Goal: Information Seeking & Learning: Check status

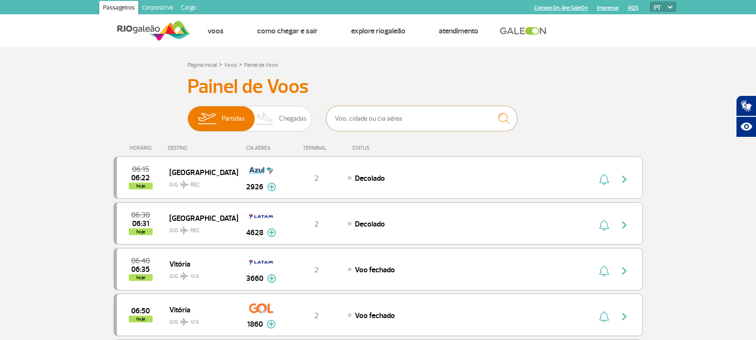
click at [409, 108] on input "text" at bounding box center [421, 118] width 191 height 25
type input "1680"
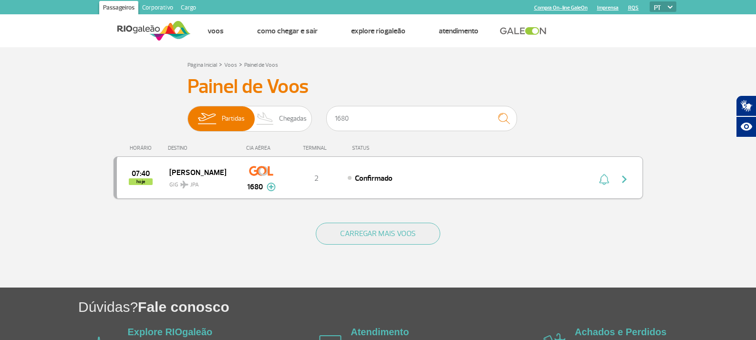
click at [391, 173] on div "Confirmado" at bounding box center [453, 178] width 210 height 10
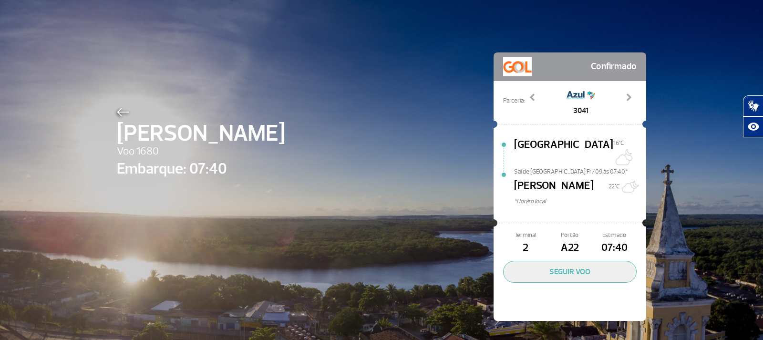
click at [117, 115] on img at bounding box center [123, 112] width 12 height 9
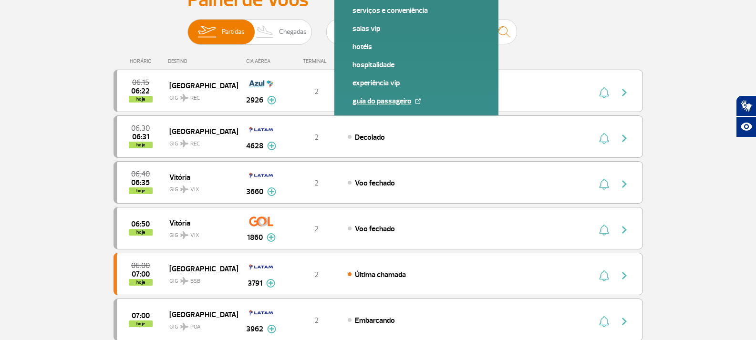
scroll to position [95, 0]
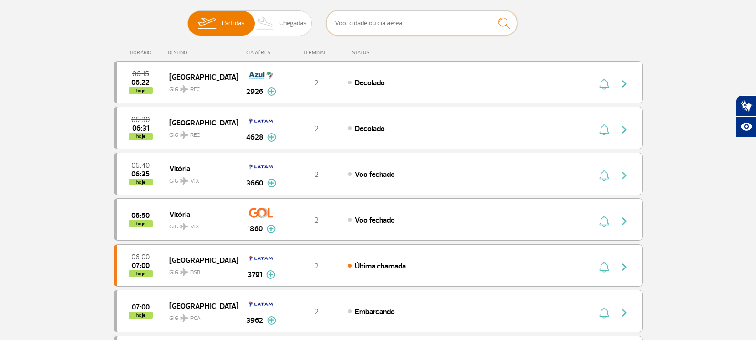
click at [387, 30] on input "text" at bounding box center [421, 22] width 191 height 25
type input "maceio"
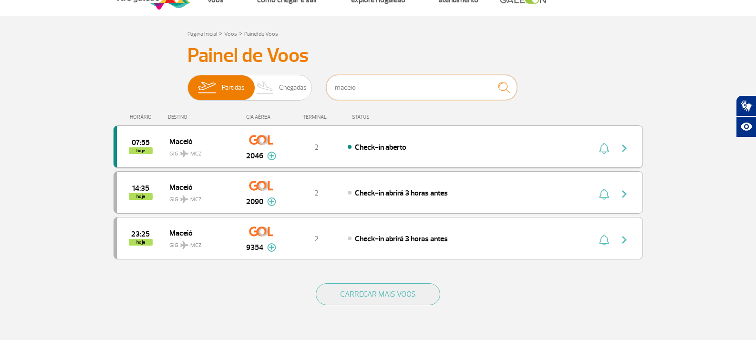
scroll to position [48, 0]
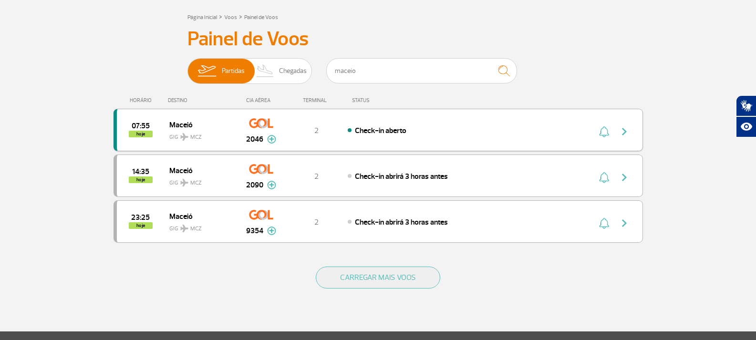
click at [366, 130] on span "Check-in aberto" at bounding box center [381, 131] width 52 height 10
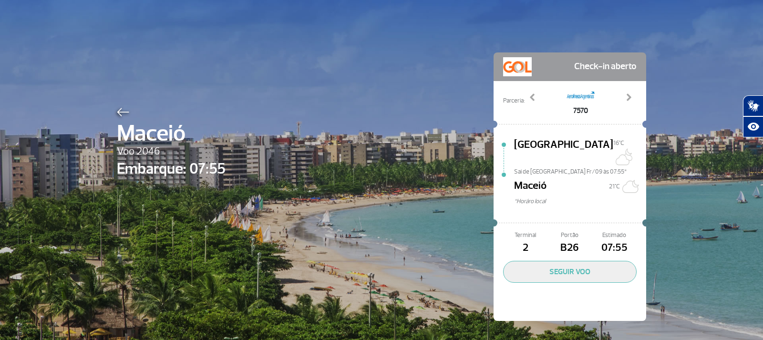
click at [123, 111] on img at bounding box center [123, 112] width 12 height 9
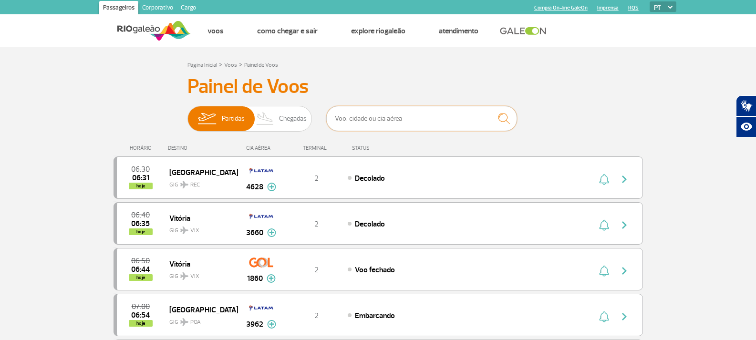
click at [389, 113] on input "text" at bounding box center [421, 118] width 191 height 25
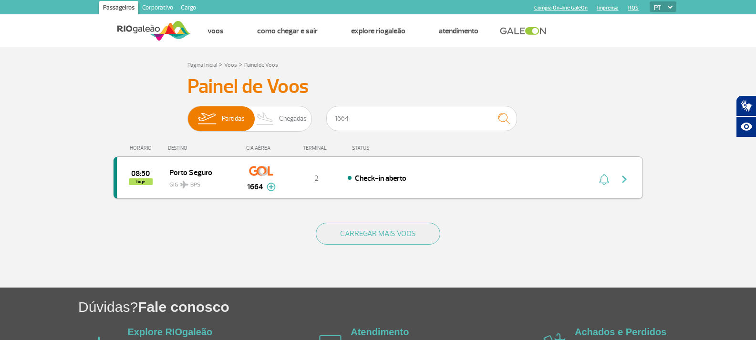
click at [346, 171] on div "08:50 hoje [GEOGRAPHIC_DATA] GIG BPS 1664 2 Check-in aberto Parcerias: Avianca …" at bounding box center [379, 177] width 530 height 42
click at [449, 172] on div "08:50 hoje [GEOGRAPHIC_DATA] GIG BPS 1664 2 Check-in aberto Parcerias: Avianca …" at bounding box center [379, 177] width 530 height 42
click at [431, 179] on div "Check-in aberto" at bounding box center [453, 178] width 210 height 10
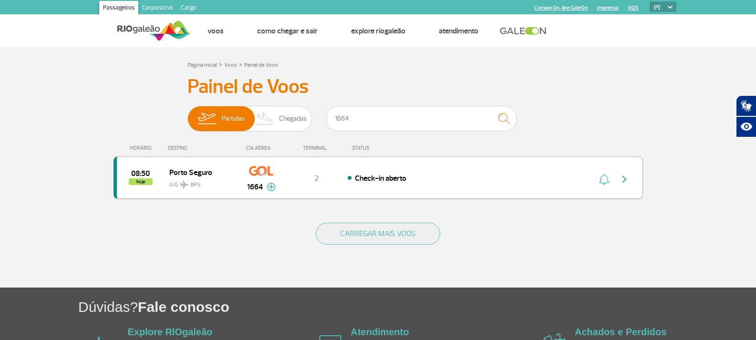
click at [247, 170] on div "1664" at bounding box center [261, 178] width 47 height 30
click at [303, 152] on div "HORÁRIO DESTINO CIA AÉREA TERMINAL STATUS" at bounding box center [379, 144] width 530 height 19
click at [304, 167] on div "08:50 hoje [GEOGRAPHIC_DATA] GIG BPS 1664 2 Check-in aberto Parcerias: Avianca …" at bounding box center [379, 177] width 530 height 42
click at [363, 109] on input "1664" at bounding box center [421, 118] width 191 height 25
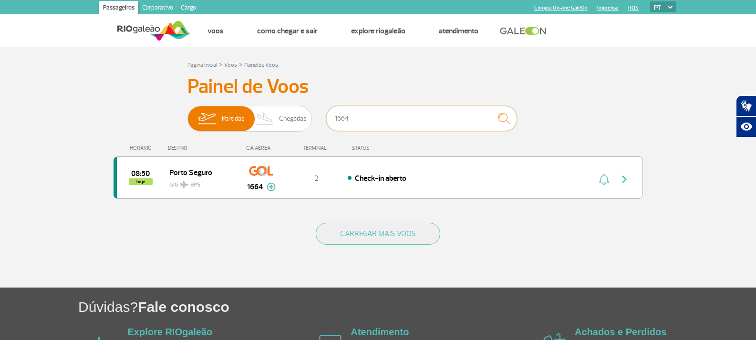
click at [363, 109] on input "1664" at bounding box center [421, 118] width 191 height 25
type input "[DATE]"
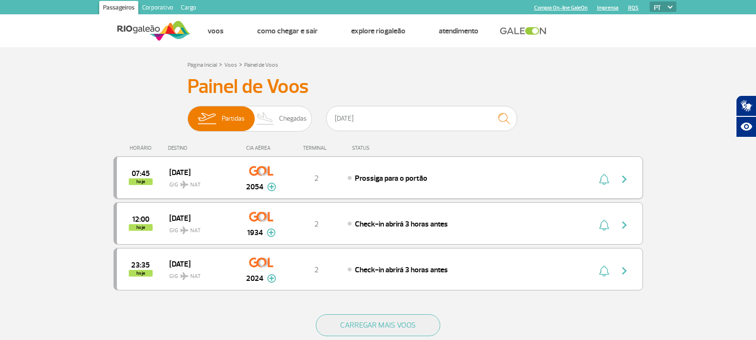
click at [344, 188] on div "07:45 hoje [DATE] GIG NAT 2054 2 Prossiga para o portão Parcerias: COPA Airline…" at bounding box center [379, 177] width 530 height 42
click at [400, 177] on span "Prossiga para o portão" at bounding box center [391, 179] width 73 height 10
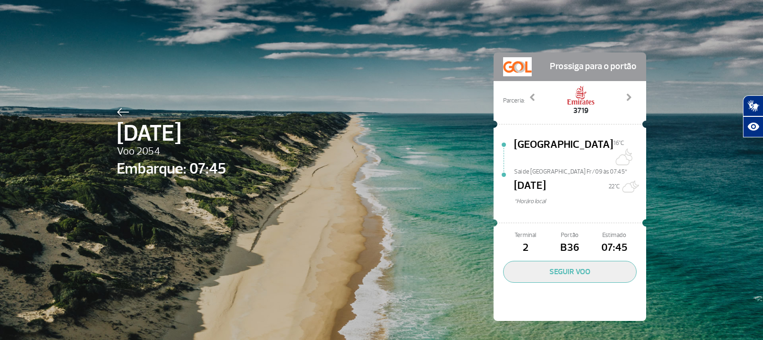
click at [117, 111] on img at bounding box center [123, 112] width 12 height 9
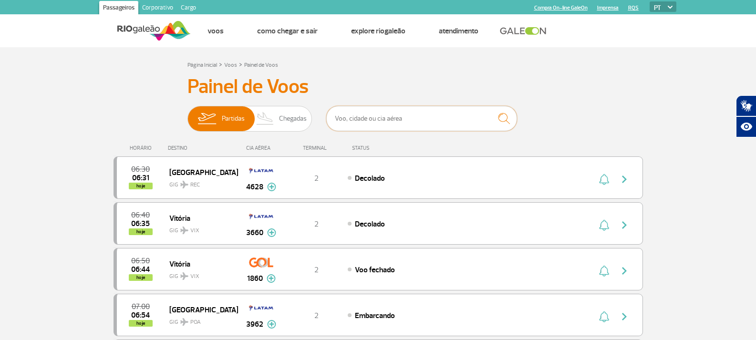
click at [449, 106] on input "text" at bounding box center [421, 118] width 191 height 25
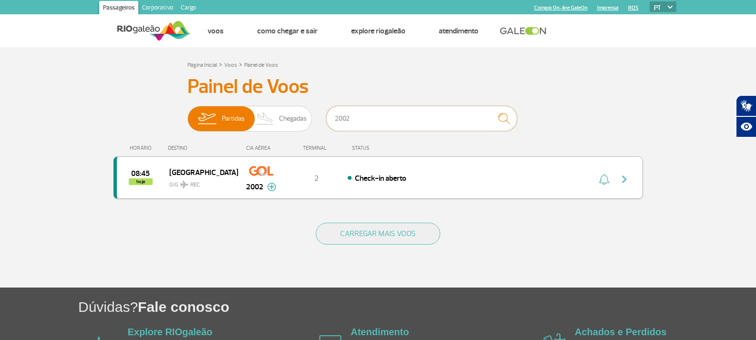
type input "2002"
click at [421, 186] on div "08:45 hoje Recife GIG REC 2002 2 Check-in aberto Parcerias: COPA Airlines 3641 …" at bounding box center [379, 177] width 530 height 42
click at [326, 178] on div "2" at bounding box center [316, 178] width 63 height 10
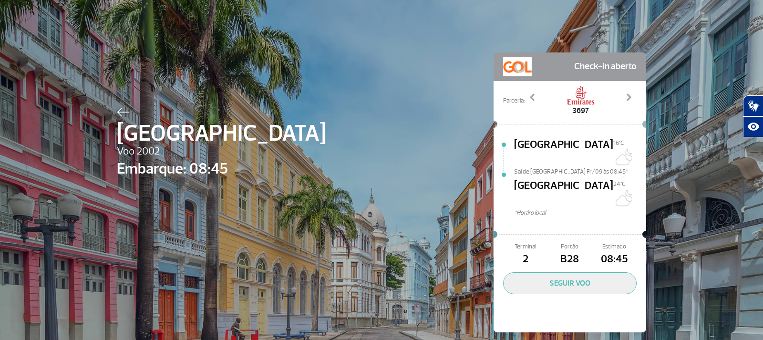
click at [117, 108] on img at bounding box center [123, 112] width 12 height 9
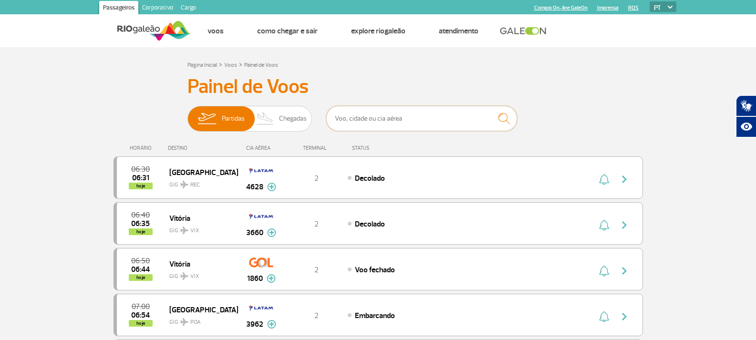
click at [386, 125] on input "text" at bounding box center [421, 118] width 191 height 25
click at [363, 123] on input "text" at bounding box center [421, 118] width 191 height 25
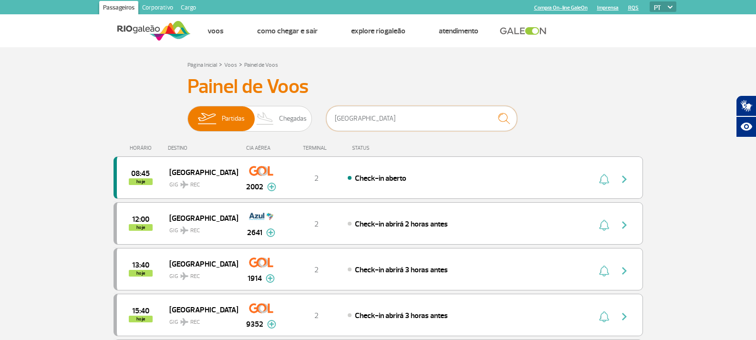
click at [360, 113] on input "[GEOGRAPHIC_DATA]" at bounding box center [421, 118] width 191 height 25
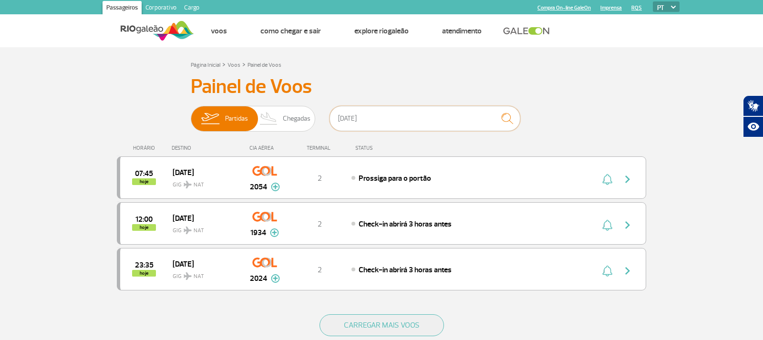
type input "[DATE]"
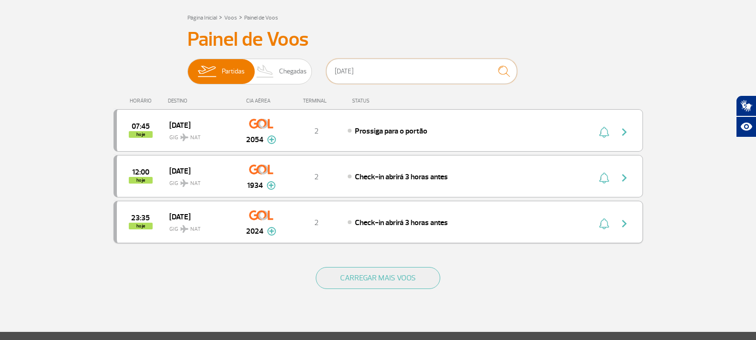
scroll to position [48, 0]
click at [322, 126] on div "2" at bounding box center [316, 130] width 63 height 10
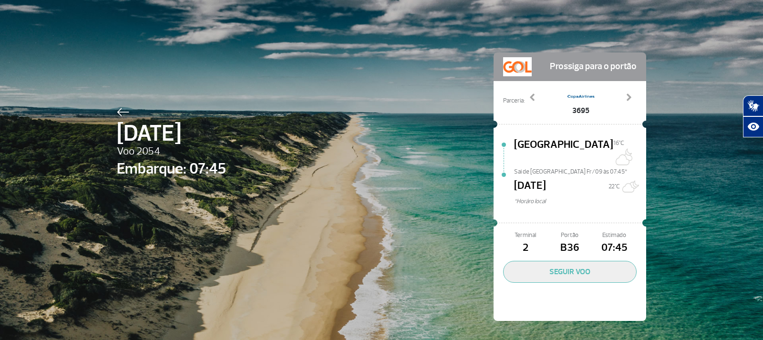
click at [111, 108] on div "[DATE] Voo 2054 Embarque: 07:45 Prossiga para o portão Parceria: 3695 3719 4019…" at bounding box center [382, 172] width 544 height 345
click at [117, 108] on img at bounding box center [123, 112] width 12 height 9
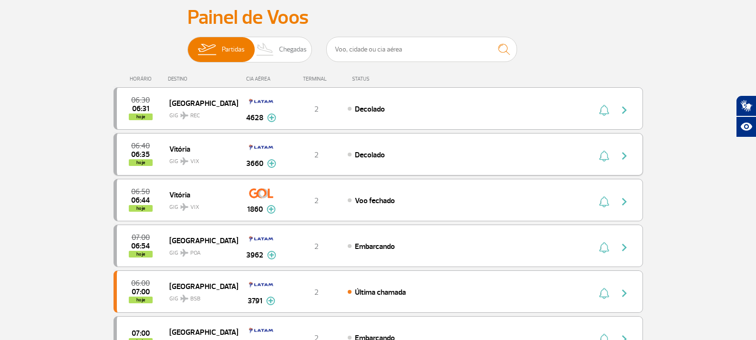
scroll to position [95, 0]
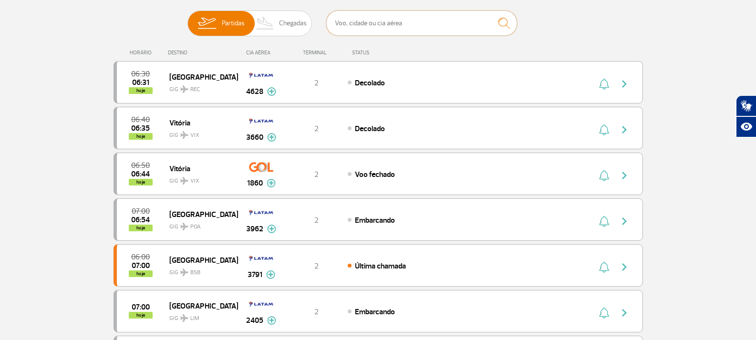
click at [392, 30] on input "text" at bounding box center [421, 22] width 191 height 25
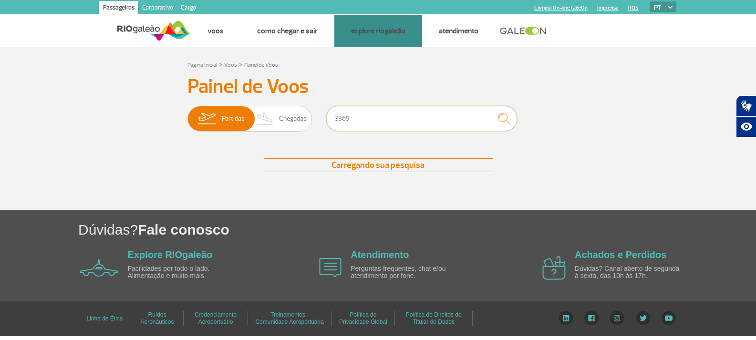
scroll to position [0, 0]
type input "3369"
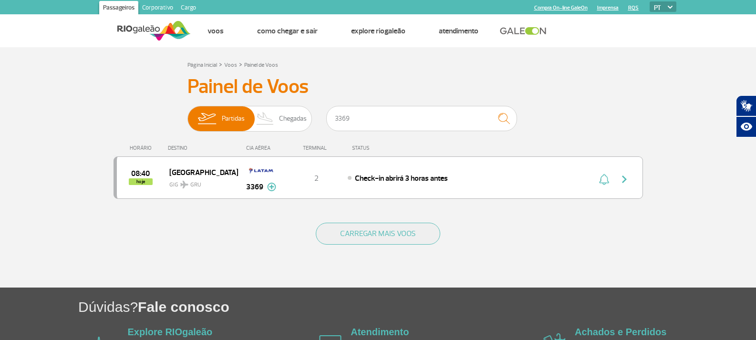
click at [302, 184] on div "08:40 hoje [GEOGRAPHIC_DATA] GIG GRU 3369 2 Check-in abrirá 3 horas antes Parce…" at bounding box center [379, 177] width 530 height 42
click at [352, 176] on div "Check-in abrirá 3 horas antes" at bounding box center [453, 178] width 210 height 10
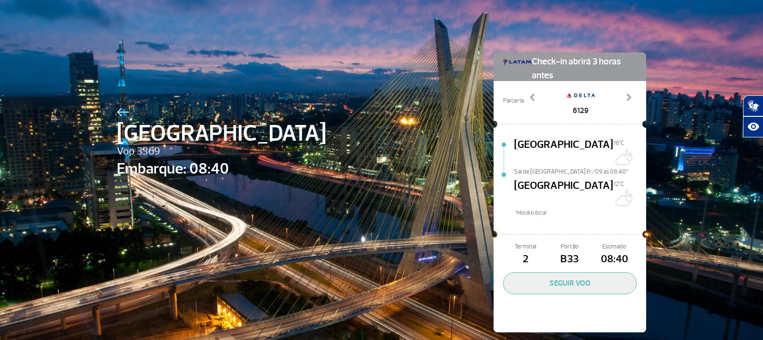
click at [117, 113] on img at bounding box center [123, 112] width 12 height 9
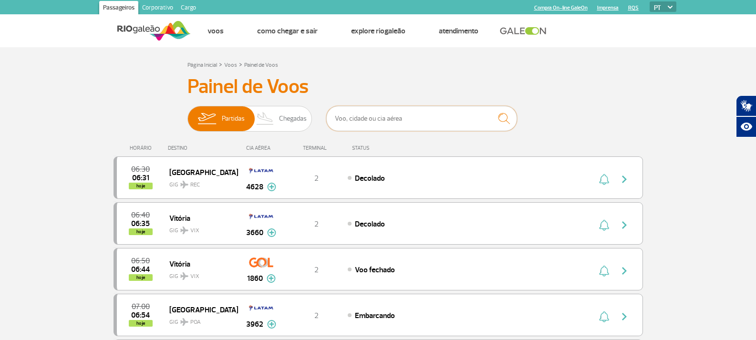
click at [401, 115] on input "text" at bounding box center [421, 118] width 191 height 25
type input "1980"
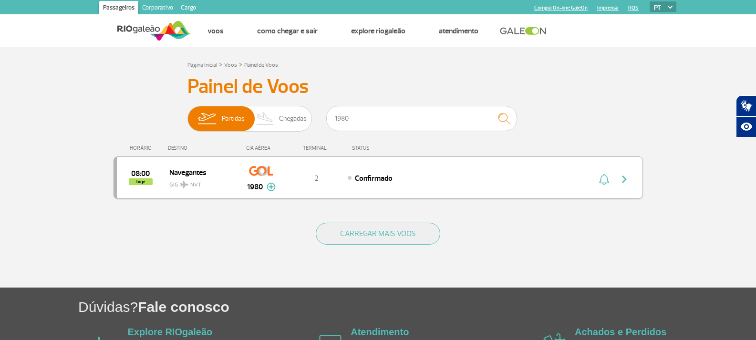
click at [392, 182] on span "Confirmado" at bounding box center [374, 179] width 38 height 10
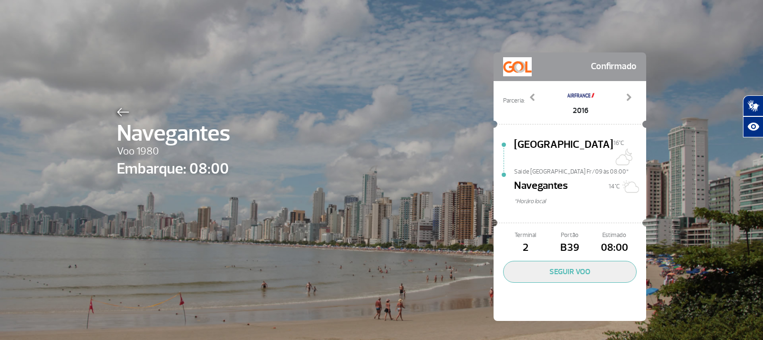
click at [118, 110] on img at bounding box center [123, 112] width 12 height 9
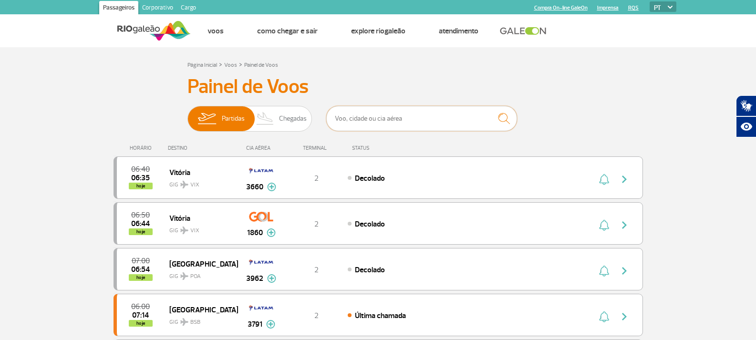
click at [408, 119] on input "text" at bounding box center [421, 118] width 191 height 25
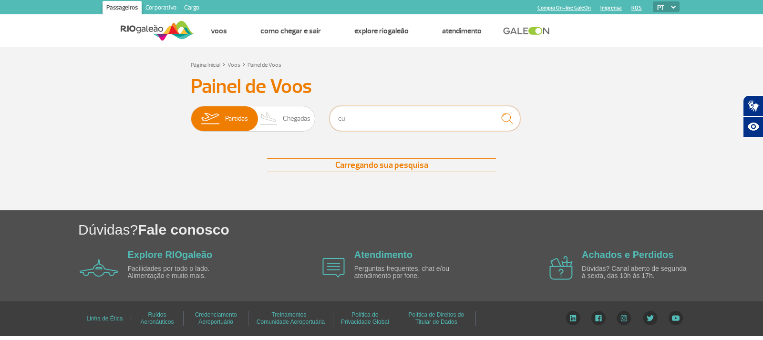
type input "c"
type input "2010"
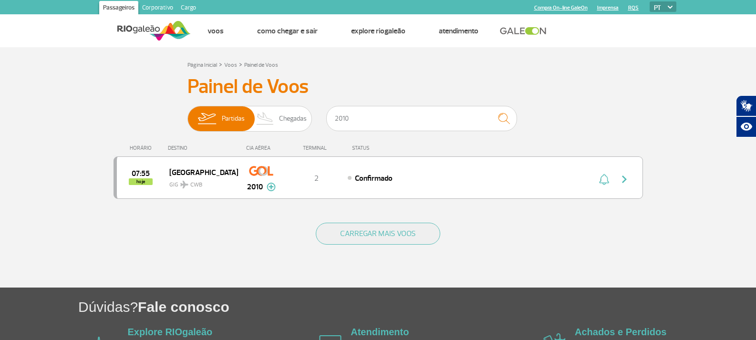
click at [362, 189] on div "07:55 hoje Curitiba GIG CWB 2010 2 Confirmado Parcerias: Air France 2060 COPA A…" at bounding box center [379, 177] width 530 height 42
click at [378, 177] on span "Confirmado" at bounding box center [374, 179] width 38 height 10
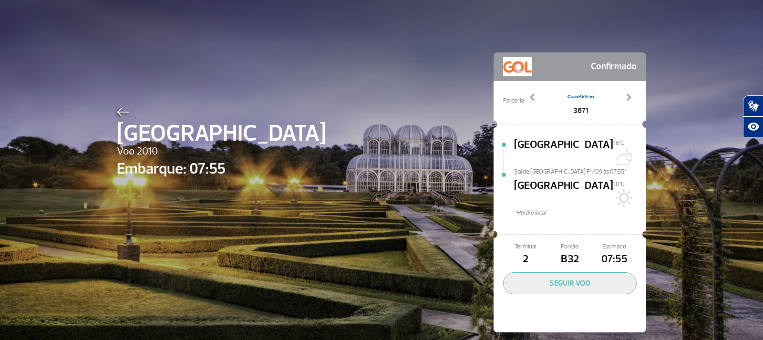
click at [117, 116] on img at bounding box center [123, 112] width 12 height 9
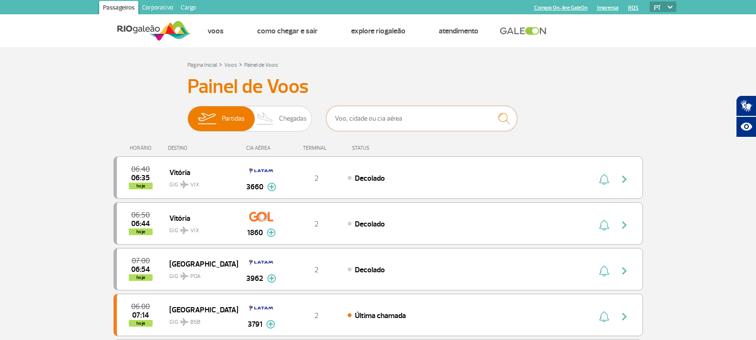
click at [360, 115] on input "text" at bounding box center [421, 118] width 191 height 25
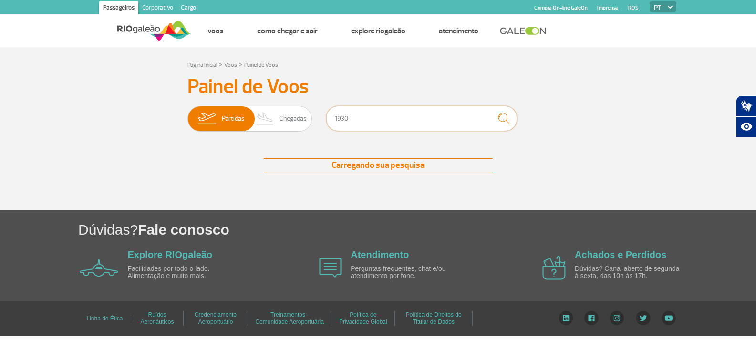
type input "1930"
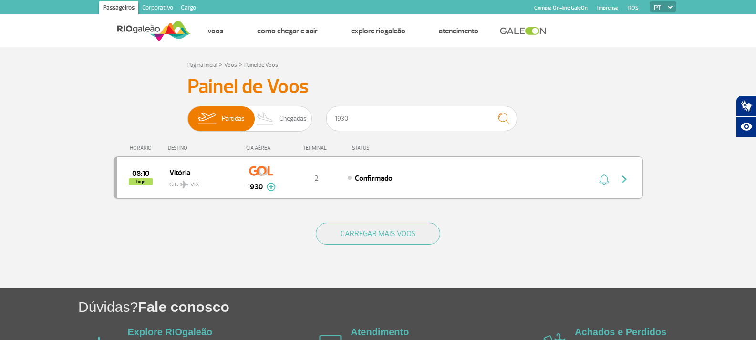
click at [367, 177] on span "Confirmado" at bounding box center [374, 179] width 38 height 10
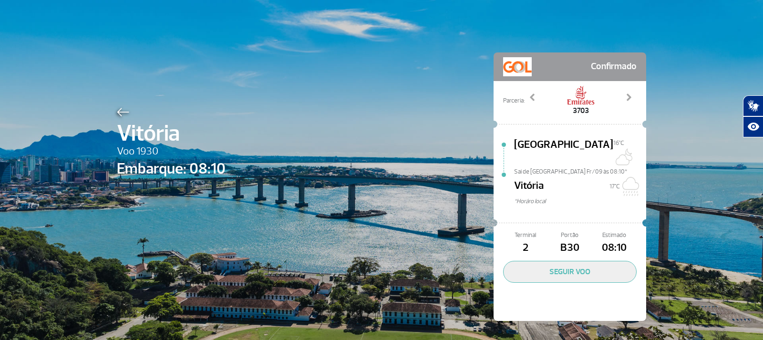
click at [119, 106] on div at bounding box center [171, 110] width 109 height 11
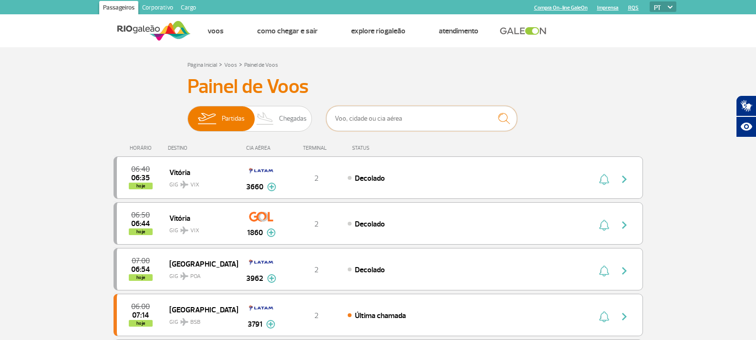
click at [348, 120] on input "text" at bounding box center [421, 118] width 191 height 25
type input "2054"
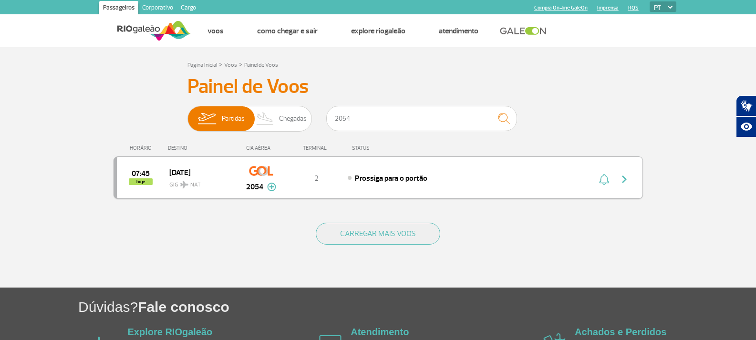
click at [403, 176] on span "Prossiga para o portão" at bounding box center [391, 179] width 73 height 10
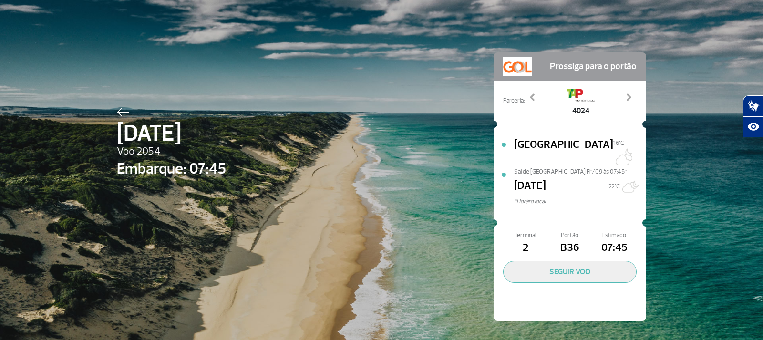
click at [125, 113] on img at bounding box center [123, 112] width 12 height 9
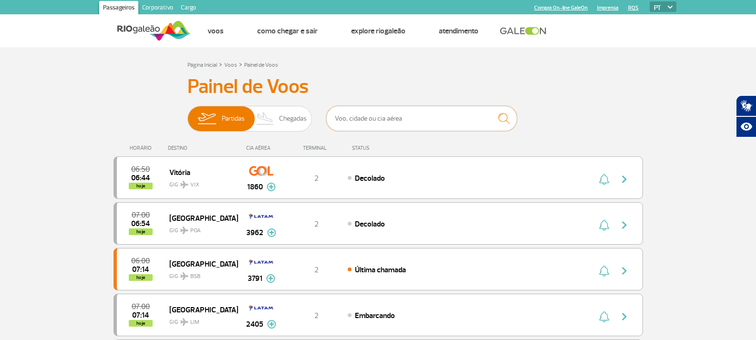
click at [378, 116] on input "text" at bounding box center [421, 118] width 191 height 25
type input "2048"
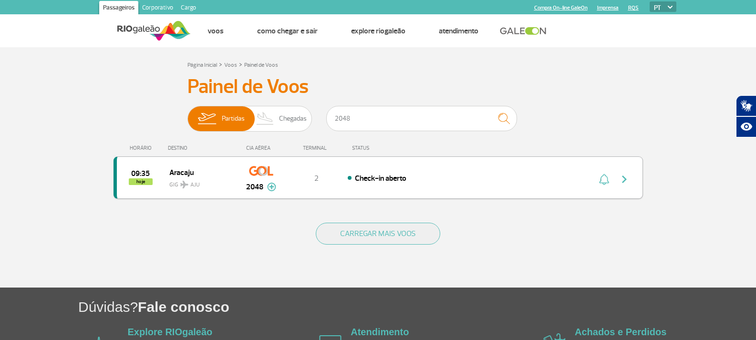
click at [330, 176] on div "2" at bounding box center [316, 178] width 63 height 10
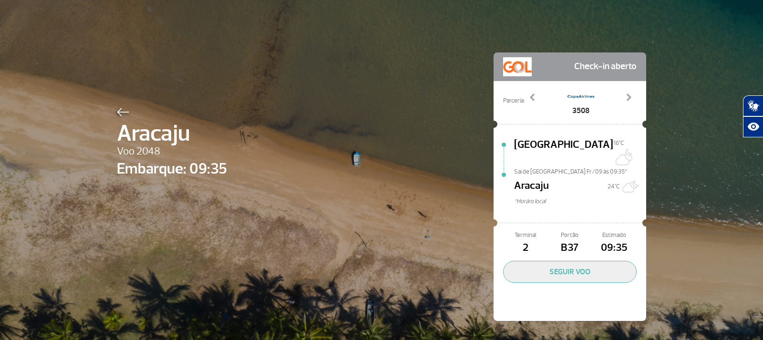
click at [123, 115] on img at bounding box center [123, 112] width 12 height 9
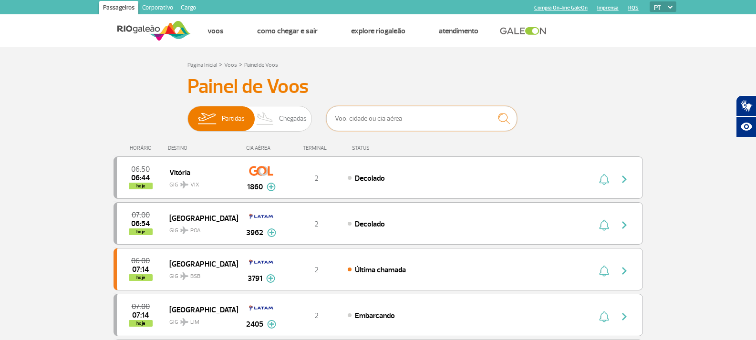
click at [375, 122] on input "text" at bounding box center [421, 118] width 191 height 25
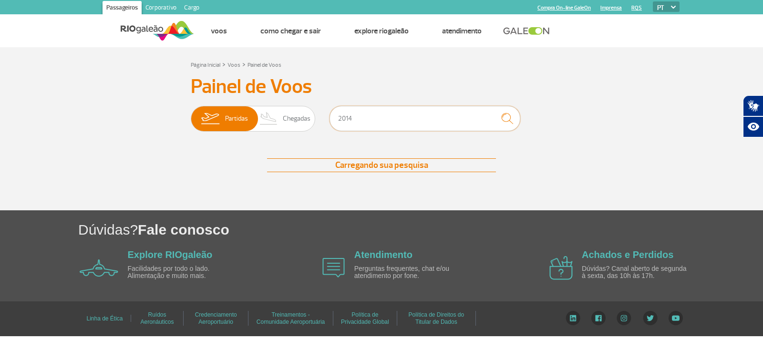
type input "2014"
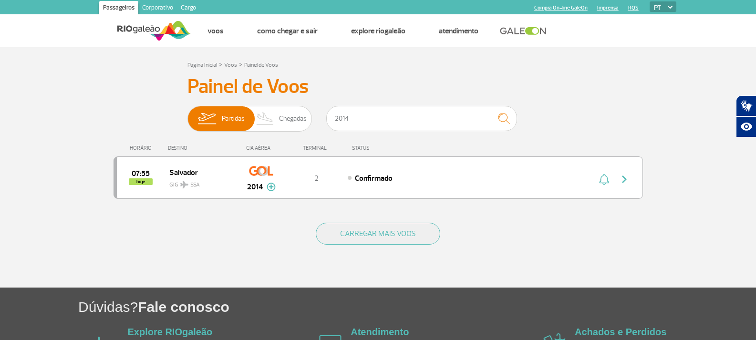
click at [376, 188] on div "07:55 hoje Salvador GIG SSA 2014 2 Confirmado Parcerias: Air [GEOGRAPHIC_DATA] …" at bounding box center [379, 177] width 530 height 42
click at [385, 188] on div "07:55 hoje Salvador GIG SSA 2014 2 Confirmado Parcerias: Air [GEOGRAPHIC_DATA] …" at bounding box center [379, 177] width 530 height 42
click at [327, 173] on div "2" at bounding box center [316, 178] width 63 height 10
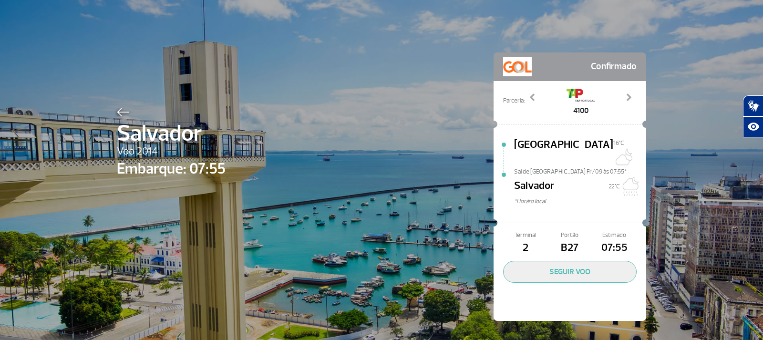
click at [126, 104] on div "[PERSON_NAME] 2014 Embarque: 07:55 Confirmado Parceria: 1976 3681 4100 9270 Pre…" at bounding box center [382, 172] width 544 height 345
click at [112, 108] on div "[PERSON_NAME] 2014 Embarque: 07:55 Confirmado Parceria: 1976 3681 4100 9270 Pre…" at bounding box center [382, 172] width 544 height 345
click at [117, 108] on img at bounding box center [123, 112] width 12 height 9
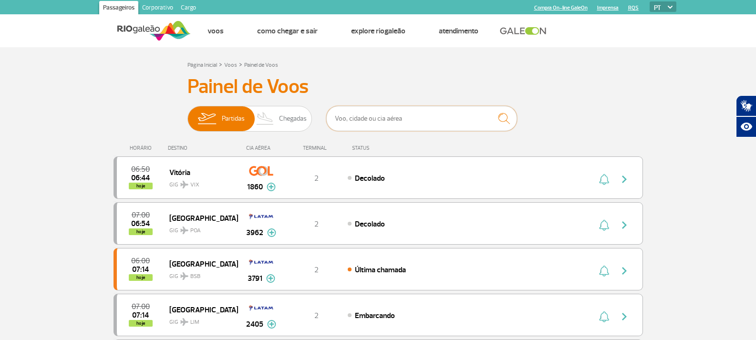
click at [427, 115] on input "text" at bounding box center [421, 118] width 191 height 25
type input "2048"
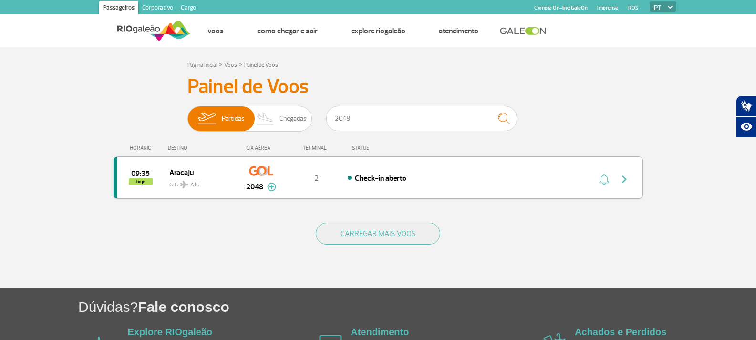
click at [381, 180] on span "Check-in aberto" at bounding box center [381, 179] width 52 height 10
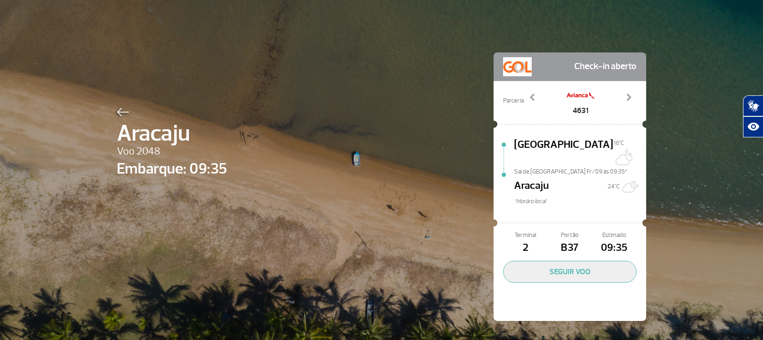
click at [120, 111] on img at bounding box center [123, 112] width 12 height 9
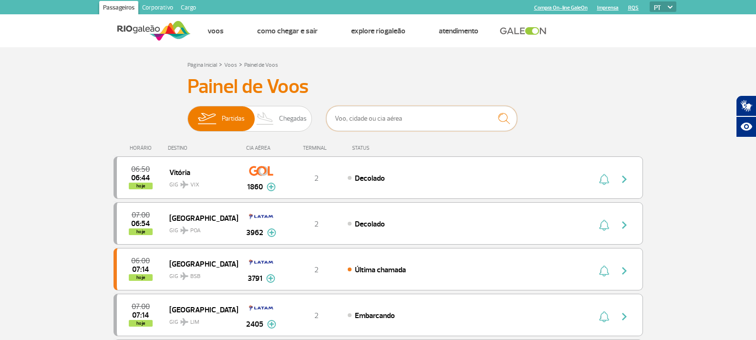
click at [379, 128] on input "text" at bounding box center [421, 118] width 191 height 25
type input "c"
type input "2010"
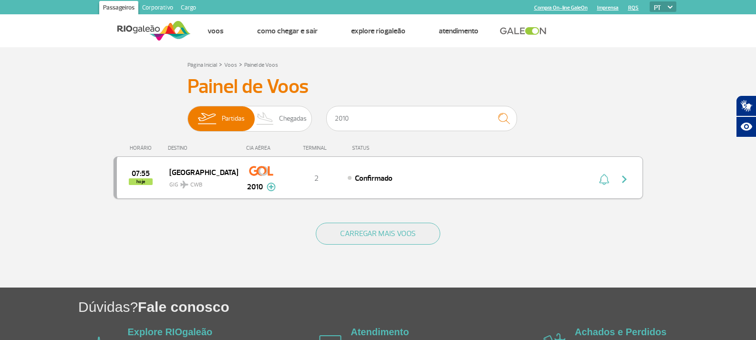
click at [402, 180] on div "Confirmado" at bounding box center [453, 178] width 210 height 10
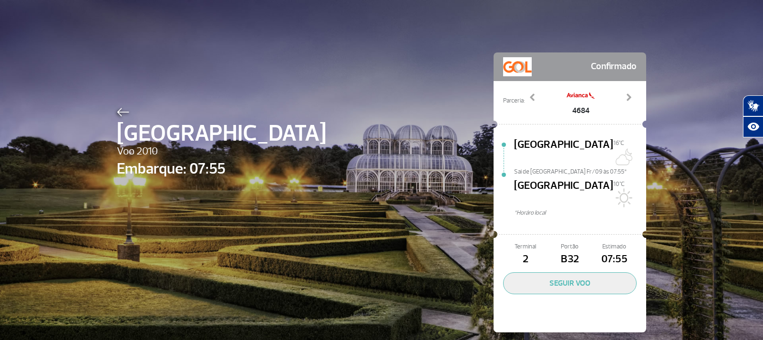
click at [120, 114] on img at bounding box center [123, 112] width 12 height 9
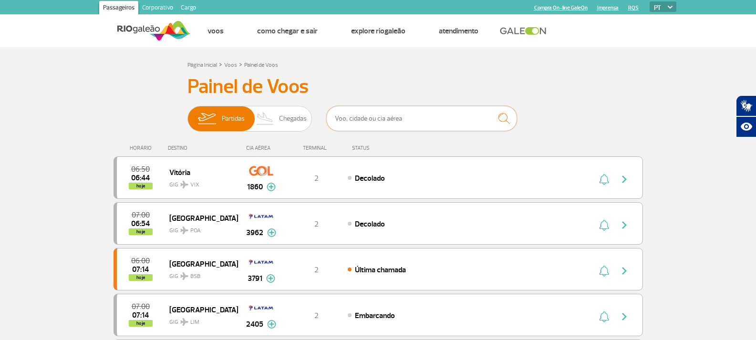
click at [426, 124] on input "text" at bounding box center [421, 118] width 191 height 25
type input "2002"
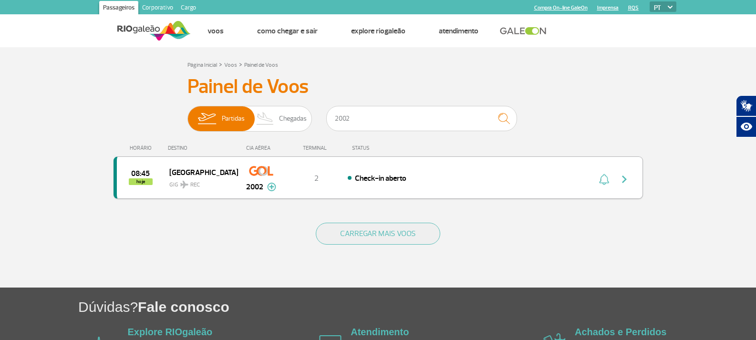
click at [405, 182] on span "Check-in aberto" at bounding box center [381, 179] width 52 height 10
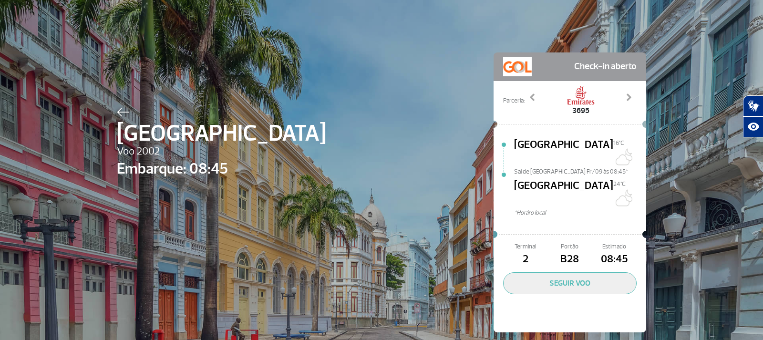
click at [118, 112] on img at bounding box center [123, 112] width 12 height 9
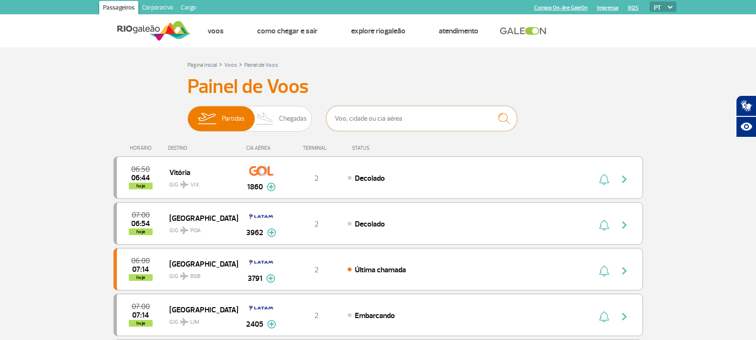
click at [405, 111] on input "text" at bounding box center [421, 118] width 191 height 25
type input "[GEOGRAPHIC_DATA]"
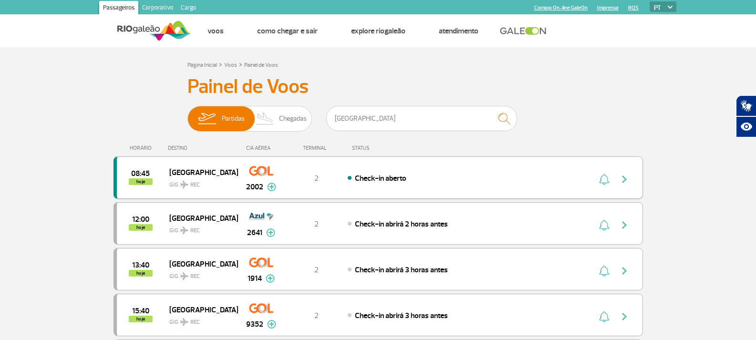
click at [340, 187] on div "08:45 hoje Recife GIG REC 2002 2 Check-in aberto Parcerias: COPA Airlines 3641 …" at bounding box center [379, 177] width 530 height 42
click at [358, 184] on div "08:45 hoje Recife GIG REC 2002 2 Check-in aberto Parcerias: COPA Airlines 3641 …" at bounding box center [379, 177] width 530 height 42
click at [444, 165] on div "08:45 hoje Recife GIG REC 2002 2 Check-in aberto Parcerias: COPA Airlines 3641 …" at bounding box center [379, 177] width 530 height 42
click at [370, 165] on div "08:45 hoje Recife GIG REC 2002 2 Check-in aberto Parcerias: COPA Airlines 3641 …" at bounding box center [379, 177] width 530 height 42
drag, startPoint x: 370, startPoint y: 165, endPoint x: 365, endPoint y: 187, distance: 22.9
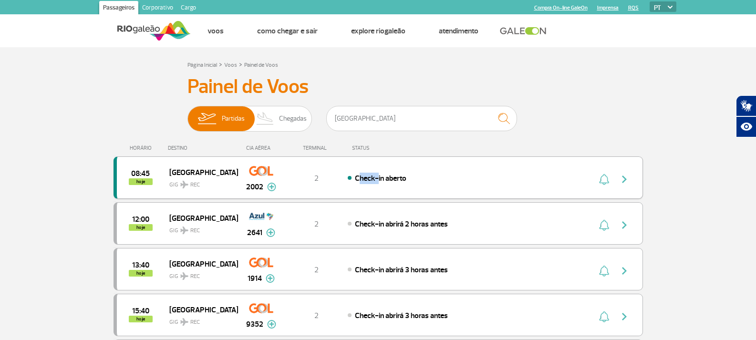
click at [370, 165] on div "08:45 hoje Recife GIG REC 2002 2 Check-in aberto Parcerias: COPA Airlines 3641 …" at bounding box center [379, 177] width 530 height 42
click at [364, 191] on div "08:45 hoje Recife GIG REC 2002 2 Check-in aberto Parcerias: COPA Airlines 3641 …" at bounding box center [379, 177] width 530 height 42
click at [356, 190] on div "08:45 hoje Recife GIG REC 2002 2 Check-in aberto Parcerias: COPA Airlines 3641 …" at bounding box center [379, 177] width 530 height 42
click at [345, 177] on div "2" at bounding box center [316, 178] width 63 height 10
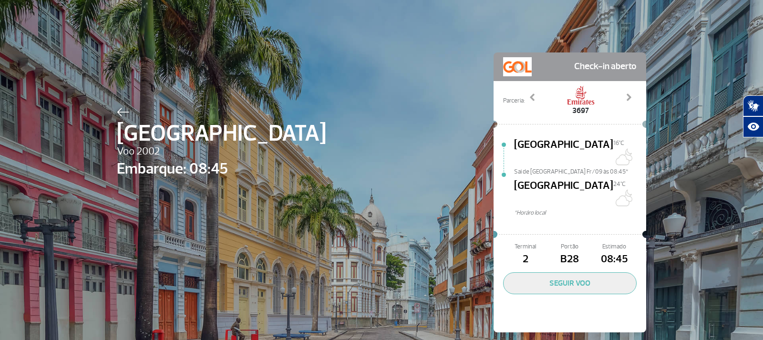
click at [122, 112] on img at bounding box center [123, 112] width 12 height 9
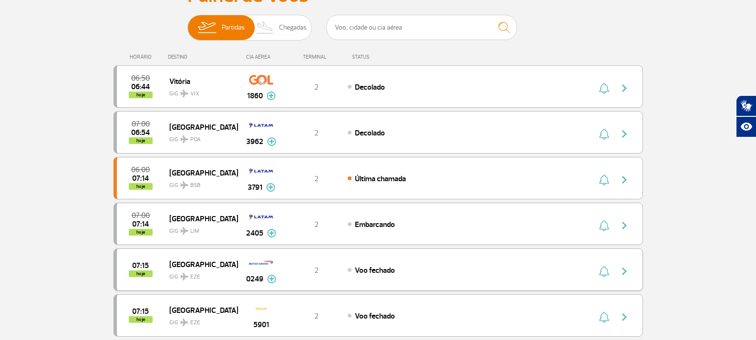
scroll to position [95, 0]
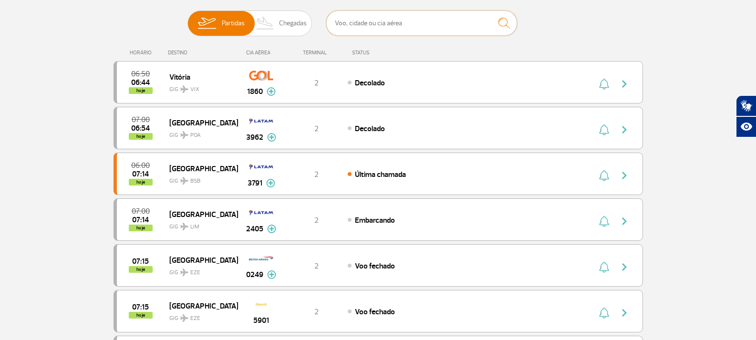
click at [402, 17] on input "text" at bounding box center [421, 22] width 191 height 25
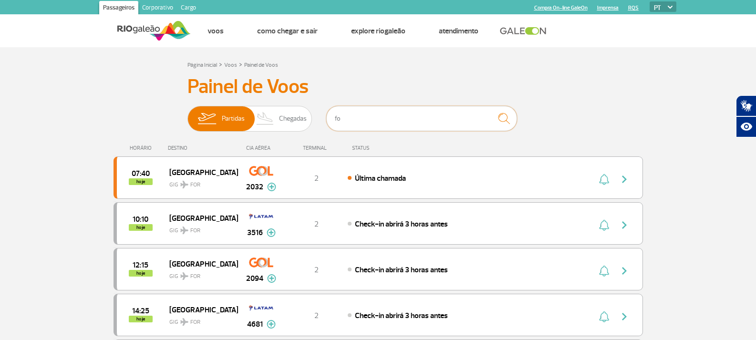
type input "f"
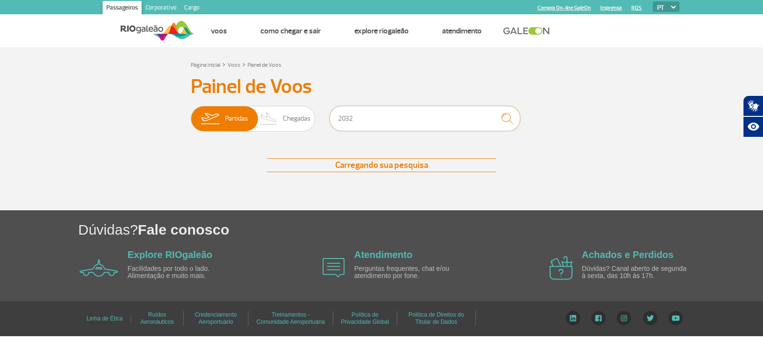
type input "2032"
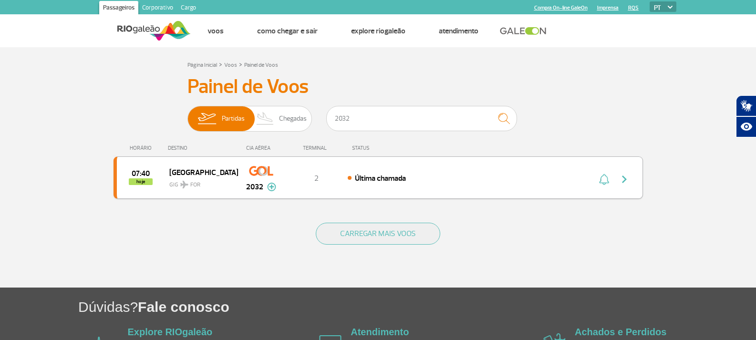
click at [366, 188] on div "07:40 hoje Fortaleza GIG FOR 2032 2 Última chamada Parcerias: Air France 1919 A…" at bounding box center [379, 177] width 530 height 42
click at [378, 178] on span "Última chamada" at bounding box center [380, 179] width 51 height 10
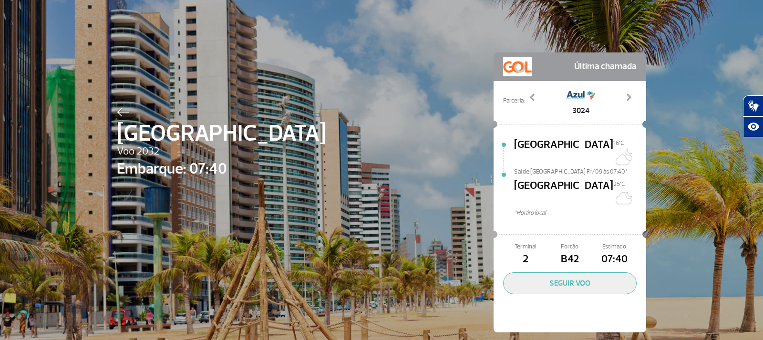
click at [117, 104] on div "Fortaleza Voo 2032 Embarque: 07:40 Última chamada Parceria: 1919 1948 2055 3024…" at bounding box center [382, 178] width 544 height 356
click at [118, 107] on div at bounding box center [221, 110] width 209 height 11
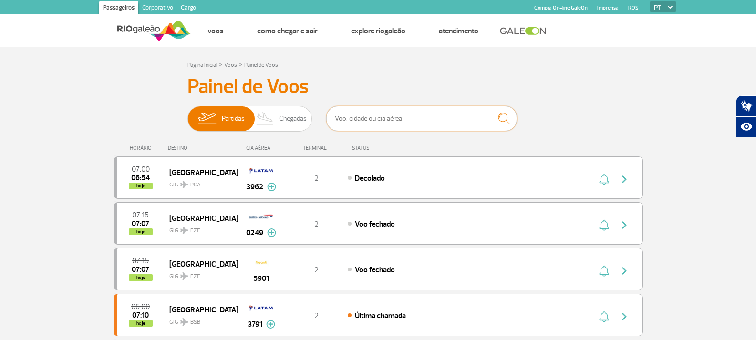
click at [412, 112] on input "text" at bounding box center [421, 118] width 191 height 25
type input "1938"
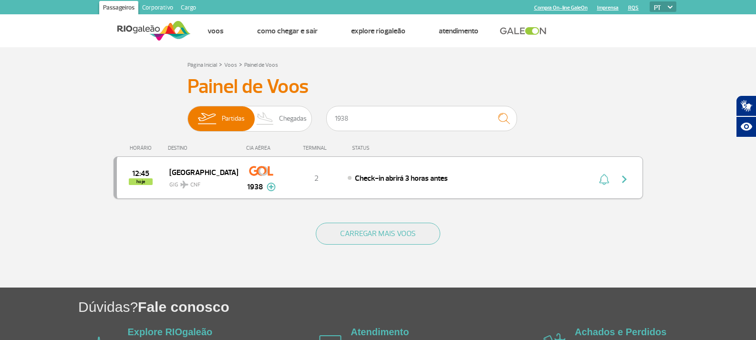
click at [405, 174] on span "Check-in abrirá 3 horas antes" at bounding box center [401, 179] width 93 height 10
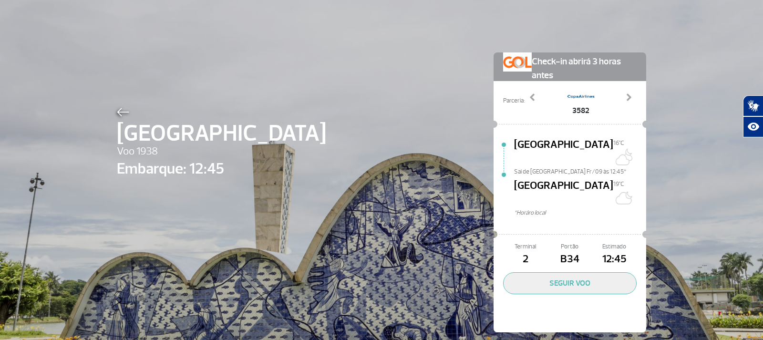
click at [117, 110] on img at bounding box center [123, 112] width 12 height 9
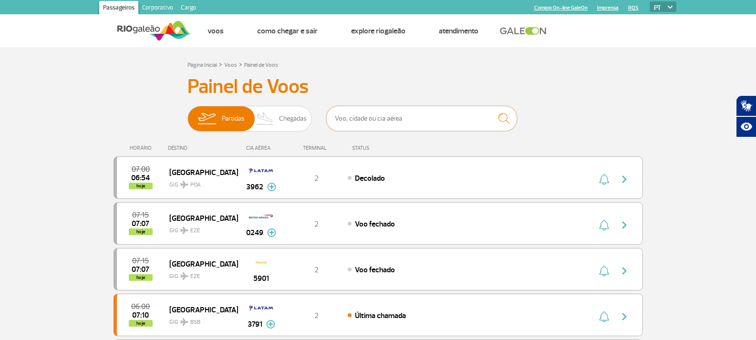
click at [369, 117] on input "text" at bounding box center [421, 118] width 191 height 25
type input "1980"
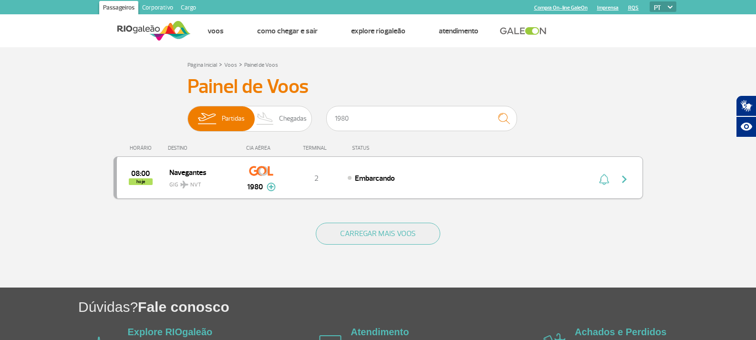
click at [414, 185] on div "08:00 hoje Navegantes GIG NVT 1980 2 Embarcando Parcerias: Air France 1949 Air …" at bounding box center [379, 177] width 530 height 42
click at [324, 188] on div "08:00 hoje Navegantes GIG NVT 1980 2 Embarcando Parcerias: Air France 1949 Air …" at bounding box center [379, 177] width 530 height 42
click at [161, 179] on div "08:00 hoje" at bounding box center [143, 177] width 52 height 15
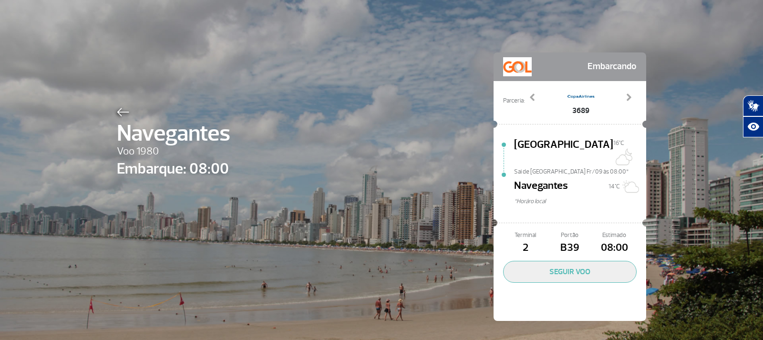
click at [121, 105] on div at bounding box center [174, 110] width 114 height 11
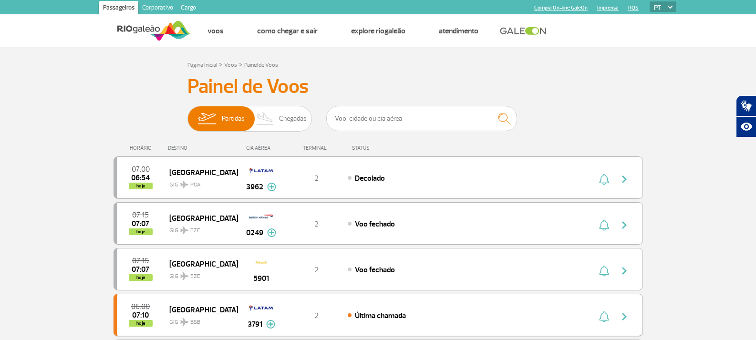
click at [584, 310] on div "06:00 07:10 hoje [GEOGRAPHIC_DATA] GIG BSB 3791 2 Última chamada Parcerias: TAP…" at bounding box center [379, 315] width 530 height 42
click at [343, 116] on input "text" at bounding box center [421, 118] width 191 height 25
type input "congonhas"
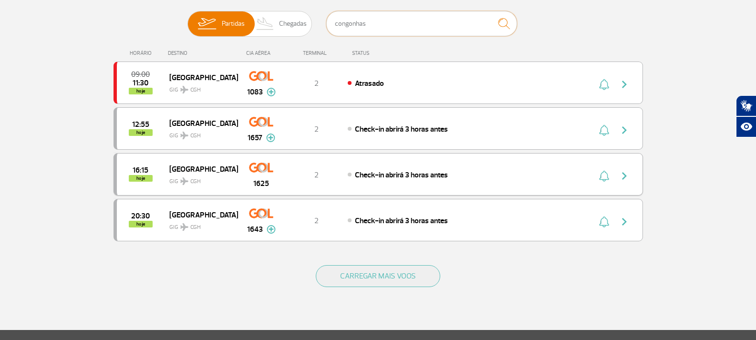
scroll to position [95, 0]
click at [409, 81] on div "Atrasado" at bounding box center [453, 82] width 210 height 10
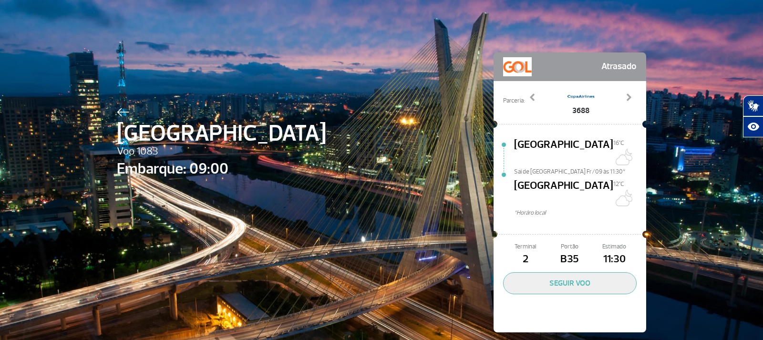
click at [125, 108] on img at bounding box center [123, 112] width 12 height 9
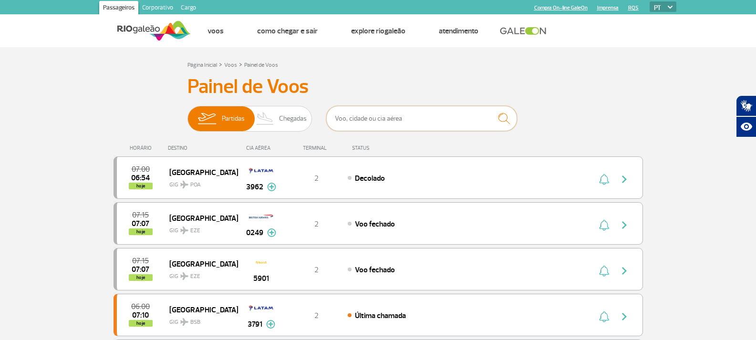
click at [356, 119] on input "text" at bounding box center [421, 118] width 191 height 25
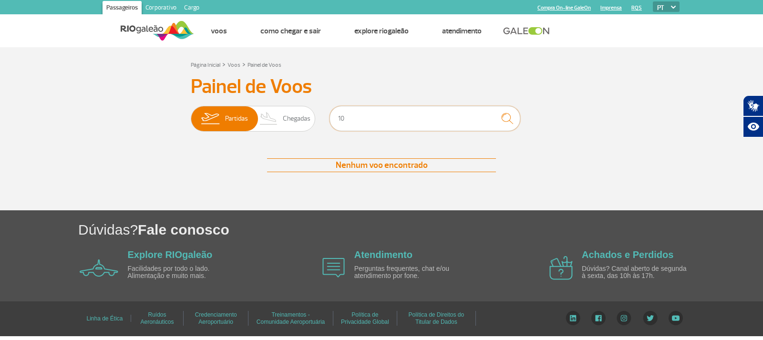
type input "1"
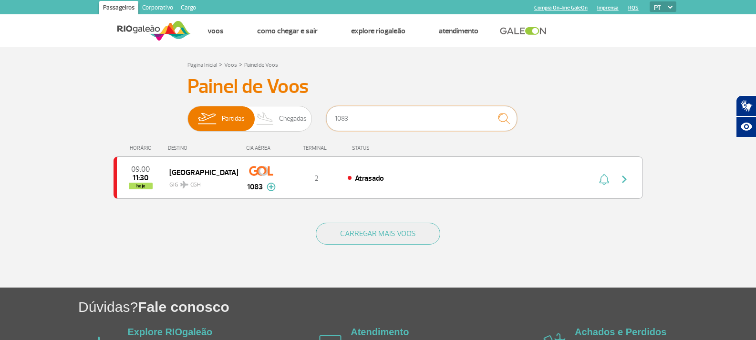
click at [397, 117] on input "1083" at bounding box center [421, 118] width 191 height 25
click at [354, 122] on input "1083" at bounding box center [421, 118] width 191 height 25
type input "3027"
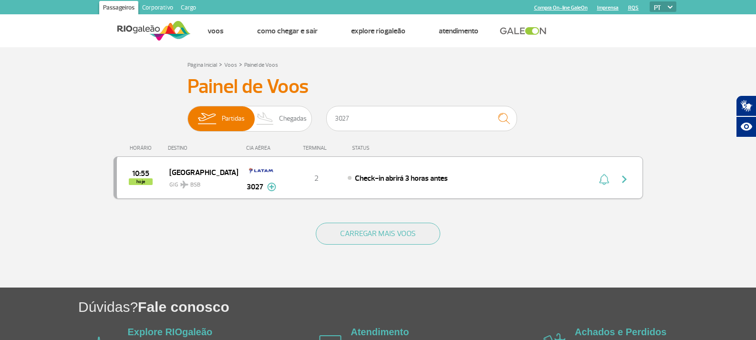
click at [455, 176] on div "Check-in abrirá 3 horas antes" at bounding box center [453, 178] width 210 height 10
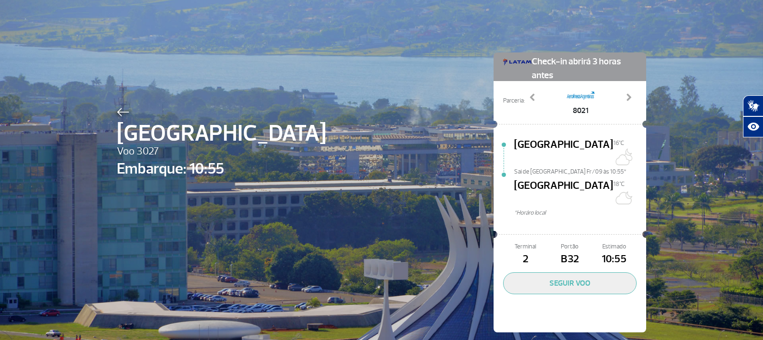
click at [117, 110] on img at bounding box center [123, 112] width 12 height 9
